Goal: Complete application form

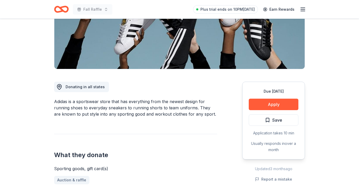
scroll to position [97, 0]
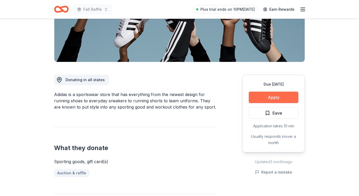
click at [264, 97] on button "Apply" at bounding box center [274, 97] width 50 height 11
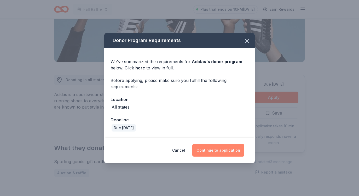
click at [205, 151] on button "Continue to application" at bounding box center [218, 150] width 52 height 13
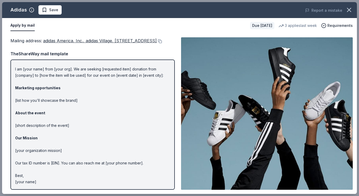
scroll to position [0, 0]
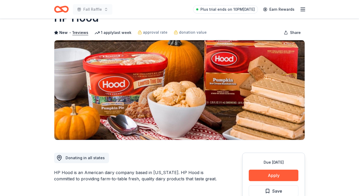
scroll to position [17, 0]
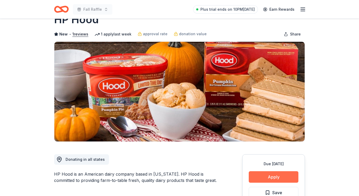
click at [276, 177] on button "Apply" at bounding box center [274, 176] width 50 height 11
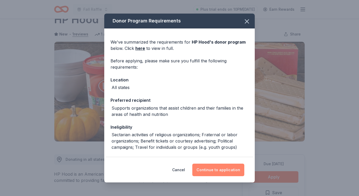
click at [211, 172] on button "Continue to application" at bounding box center [218, 170] width 52 height 13
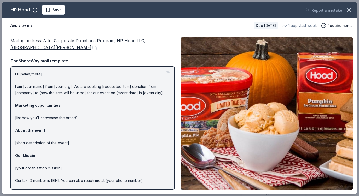
drag, startPoint x: 10, startPoint y: 36, endPoint x: 72, endPoint y: 46, distance: 62.5
click at [71, 46] on div "Mailing address : Attn: Corporate Donations Program; HP Hood LLC, [GEOGRAPHIC_D…" at bounding box center [179, 113] width 355 height 161
drag, startPoint x: 77, startPoint y: 50, endPoint x: 55, endPoint y: 49, distance: 22.5
click at [55, 49] on div "Mailing address : Attn: Corporate Donations Program; HP Hood LLC, [GEOGRAPHIC_D…" at bounding box center [92, 44] width 164 height 14
click at [91, 48] on button at bounding box center [93, 48] width 5 height 4
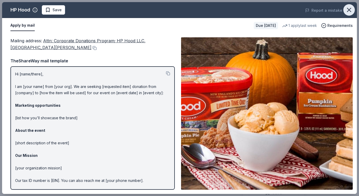
click at [349, 10] on icon "button" at bounding box center [349, 10] width 4 height 4
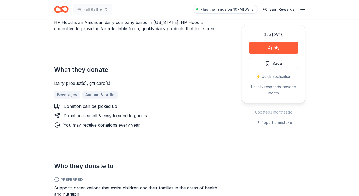
scroll to position [169, 0]
click at [61, 58] on div "What they donate Dairy product(s), gift card(s) Beverages Auction & raffle Dona…" at bounding box center [135, 88] width 163 height 80
drag, startPoint x: 61, startPoint y: 61, endPoint x: 76, endPoint y: 102, distance: 43.8
click at [76, 102] on div "What they donate Dairy product(s), gift card(s) Beverages Auction & raffle Dona…" at bounding box center [135, 88] width 163 height 80
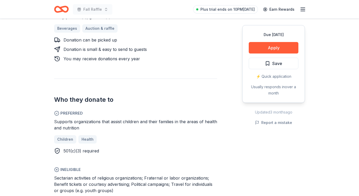
scroll to position [271, 0]
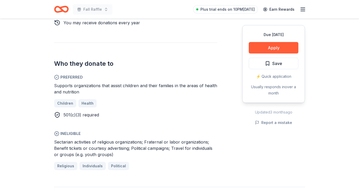
drag, startPoint x: 115, startPoint y: 155, endPoint x: 48, endPoint y: 109, distance: 81.6
click at [48, 109] on div "HP Hood New • 1 reviews 1 apply last week approval rate donation value Share Do…" at bounding box center [179, 146] width 267 height 796
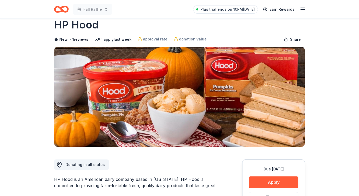
scroll to position [0, 0]
